Goal: Task Accomplishment & Management: Complete application form

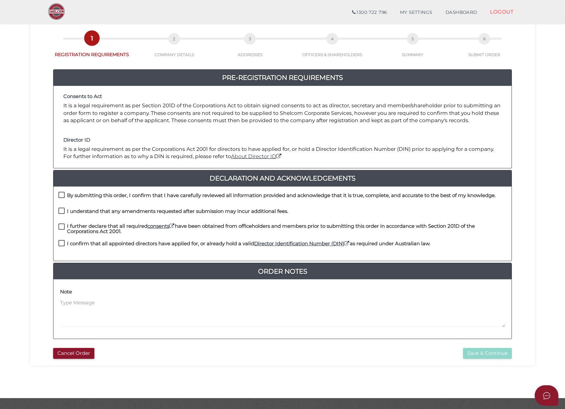
scroll to position [44, 0]
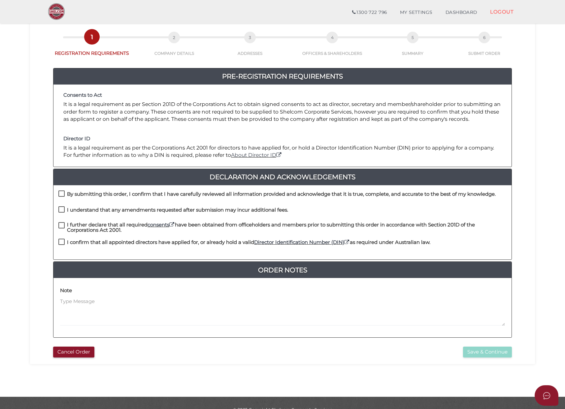
click at [61, 191] on label "By submitting this order, I confirm that I have carefully reviewed all informat…" at bounding box center [276, 195] width 437 height 8
checkbox input "true"
click at [60, 207] on label "I understand that any amendments requested after submission may incur additiona…" at bounding box center [173, 211] width 230 height 8
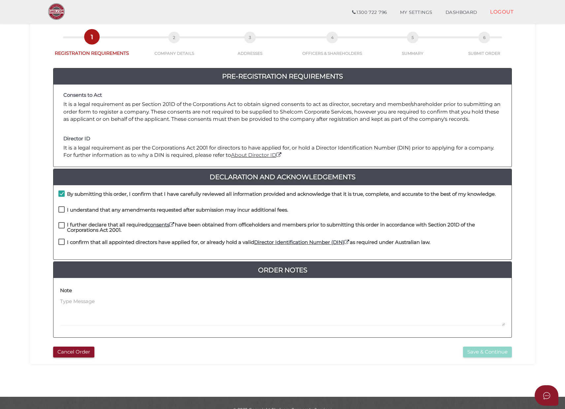
checkbox input "true"
click at [60, 222] on label "I further declare that all required consents have been obtained from officehold…" at bounding box center [282, 226] width 448 height 8
checkbox input "true"
click at [61, 240] on label "I confirm that all appointed directors have applied for, or already hold a vali…" at bounding box center [244, 244] width 372 height 8
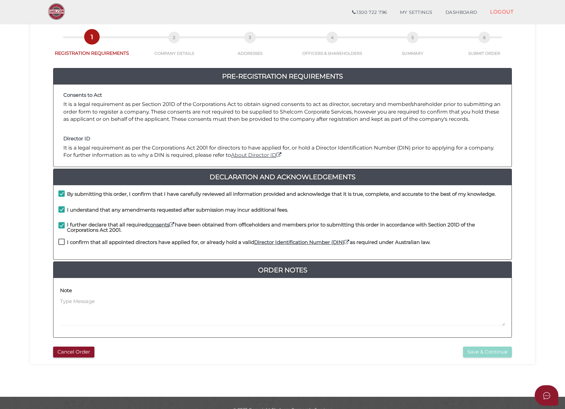
checkbox input "true"
click at [497, 347] on button "Save & Continue" at bounding box center [487, 352] width 49 height 11
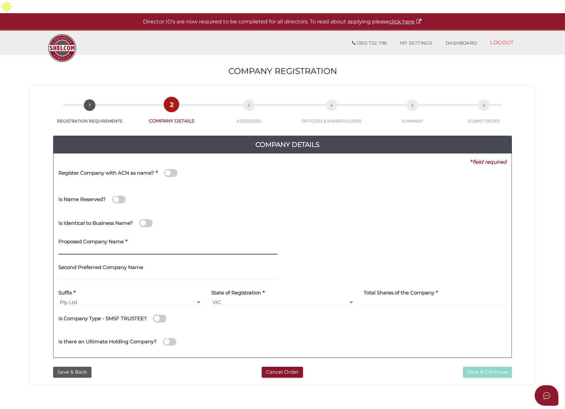
click at [116, 247] on input "text" at bounding box center [167, 250] width 219 height 7
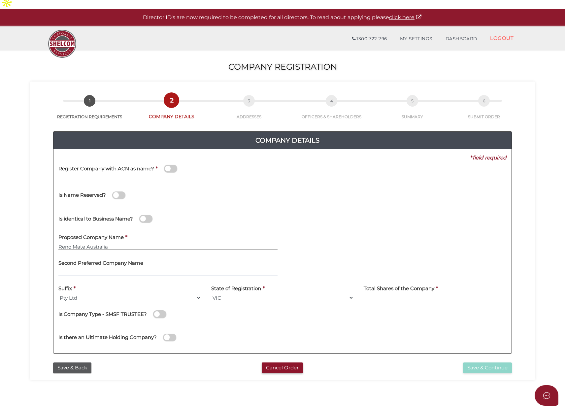
scroll to position [33, 0]
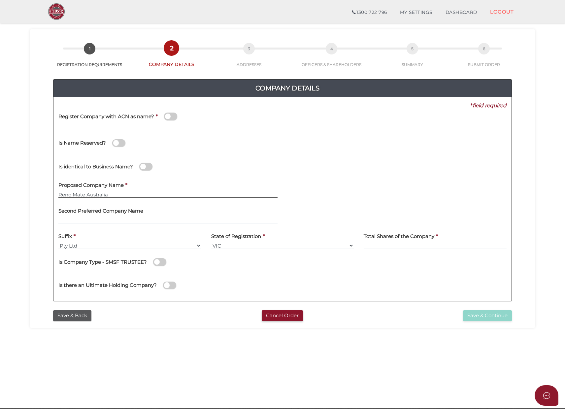
type input "Reno Mate Australia"
click at [382, 242] on input at bounding box center [435, 245] width 143 height 7
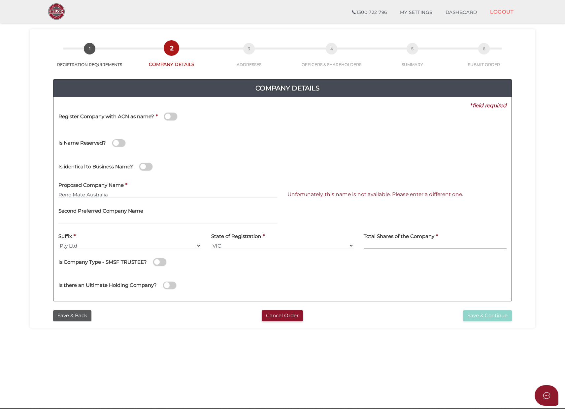
click at [413, 242] on input at bounding box center [435, 245] width 143 height 7
type input "1200"
click at [193, 191] on input "Reno Mate Australia" at bounding box center [167, 194] width 219 height 7
